Goal: Find specific page/section: Find specific page/section

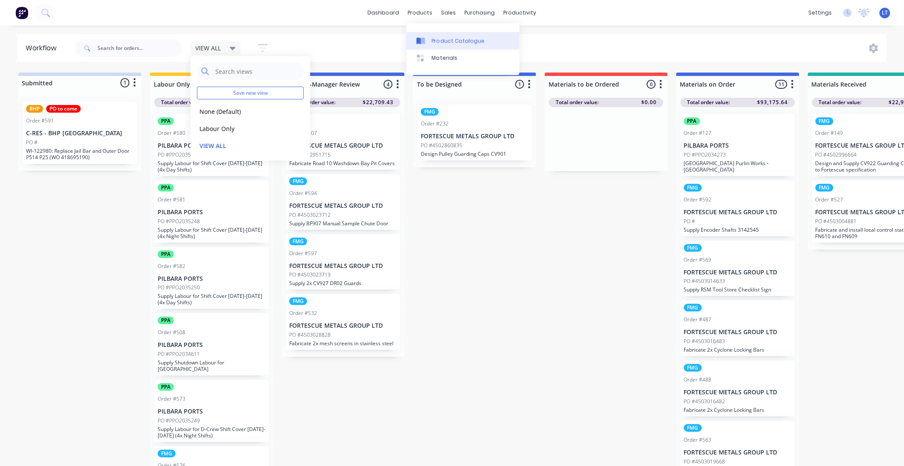
click at [432, 37] on div "Product Catalogue" at bounding box center [458, 41] width 53 height 8
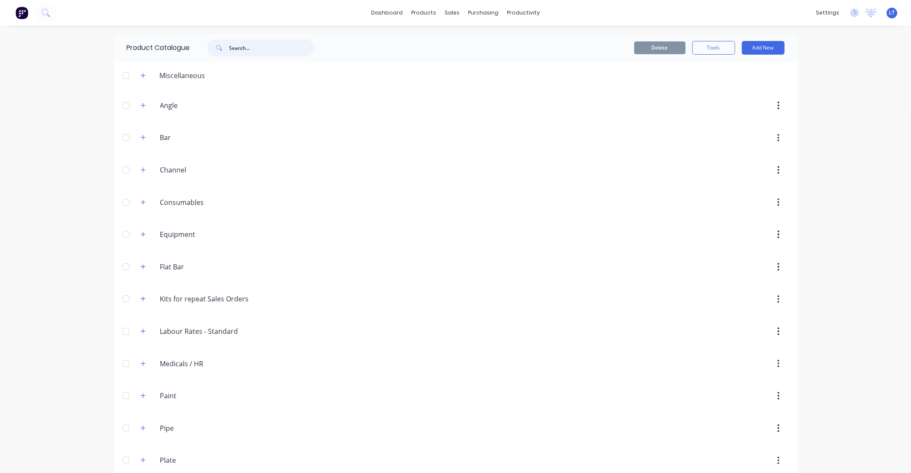
click at [258, 46] on input "text" at bounding box center [271, 47] width 85 height 17
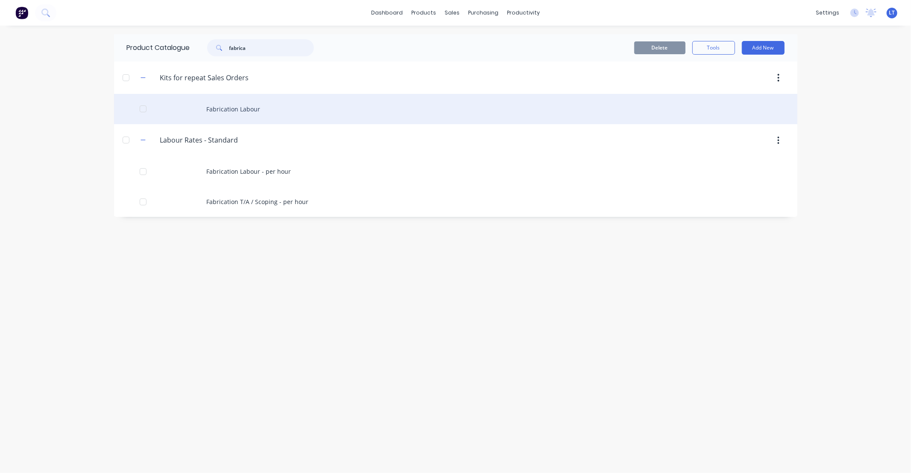
type input "fabrica"
click at [302, 110] on div "Fabrication Labour" at bounding box center [455, 109] width 683 height 30
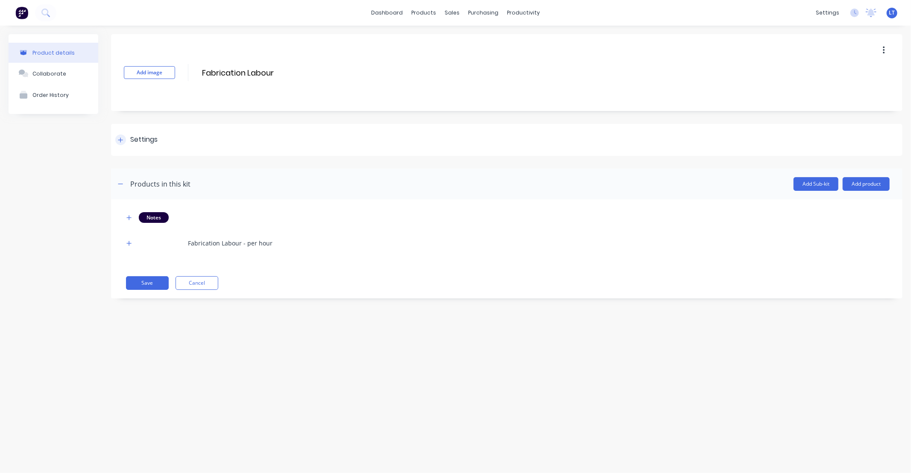
click at [173, 147] on div "Settings" at bounding box center [506, 140] width 791 height 32
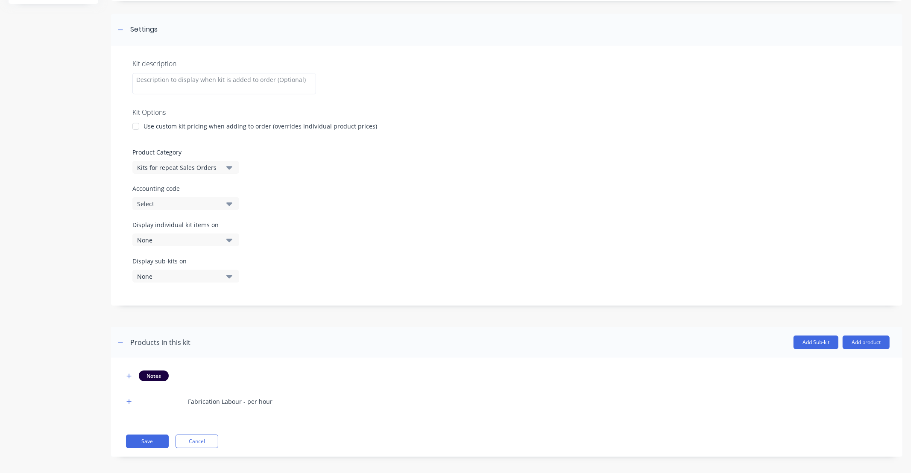
scroll to position [114, 0]
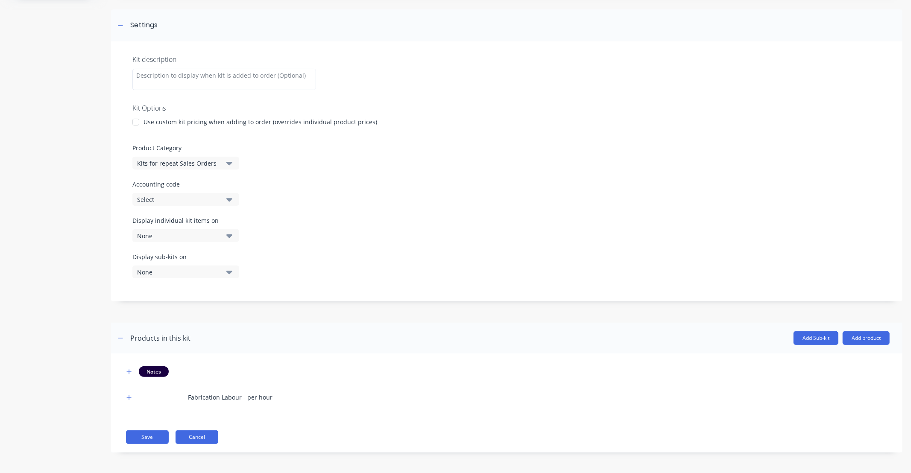
click at [193, 434] on button "Cancel" at bounding box center [197, 438] width 43 height 14
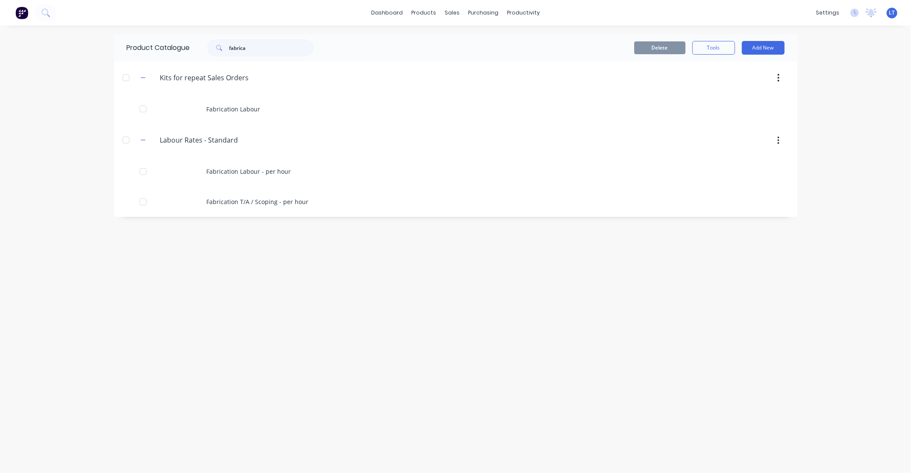
click at [312, 249] on div "Product Catalogue fabrica Delete Tools Add New Kits.for.repeat.Sales.Orders Kit…" at bounding box center [455, 249] width 683 height 431
click at [263, 245] on div "Product Catalogue fabrica Delete Tools Add New Kits.for.repeat.Sales.Orders Kit…" at bounding box center [455, 249] width 683 height 431
drag, startPoint x: 263, startPoint y: 245, endPoint x: 223, endPoint y: 244, distance: 39.7
click at [223, 244] on div "Product Catalogue fabrica Delete Tools Add New Kits.for.repeat.Sales.Orders Kit…" at bounding box center [455, 249] width 683 height 431
click at [395, 14] on link "dashboard" at bounding box center [387, 12] width 40 height 13
